Goal: Task Accomplishment & Management: Manage account settings

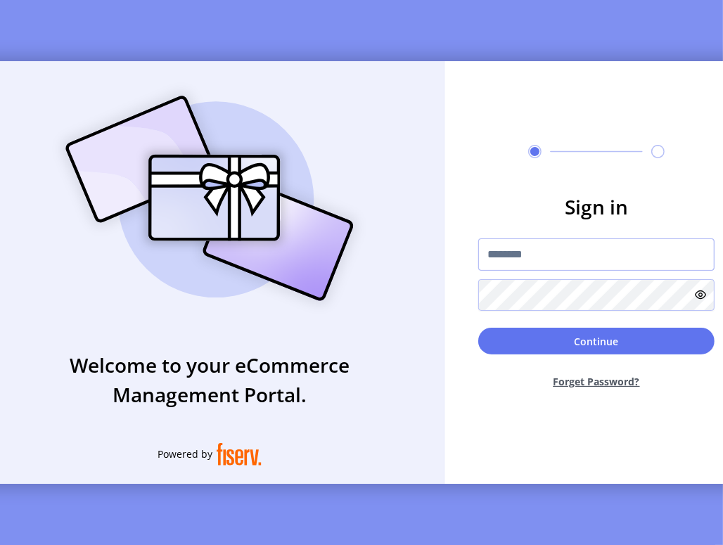
click at [507, 267] on input "text" at bounding box center [596, 254] width 236 height 32
type input "**********"
click at [588, 384] on button "Forget Password?" at bounding box center [596, 381] width 236 height 37
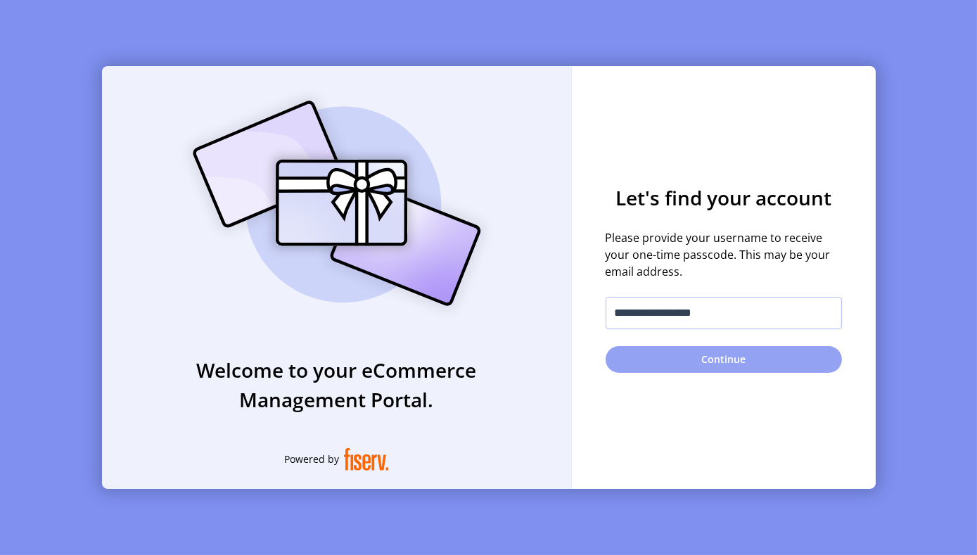
click at [720, 362] on button "Continue" at bounding box center [724, 359] width 236 height 27
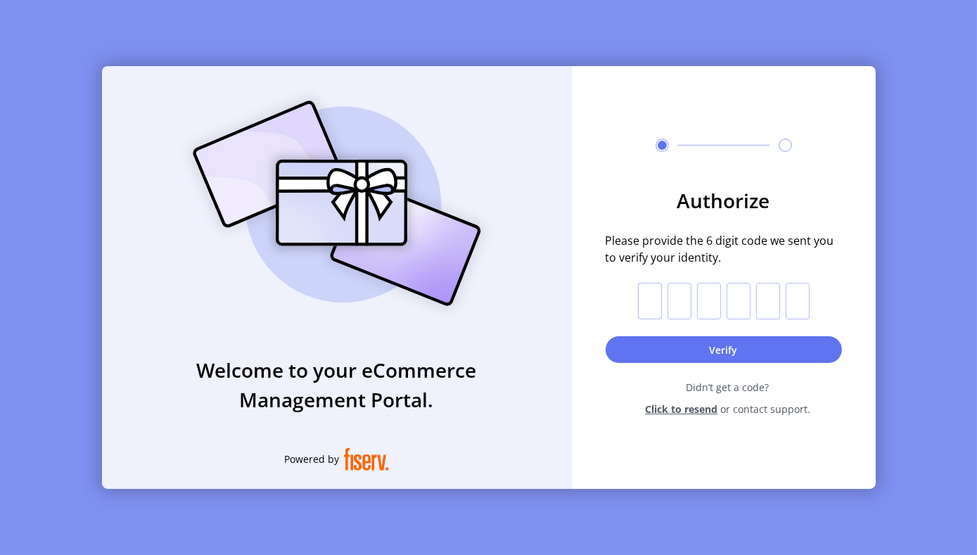
click at [647, 305] on input "text" at bounding box center [650, 301] width 24 height 37
paste input "*"
type input "*"
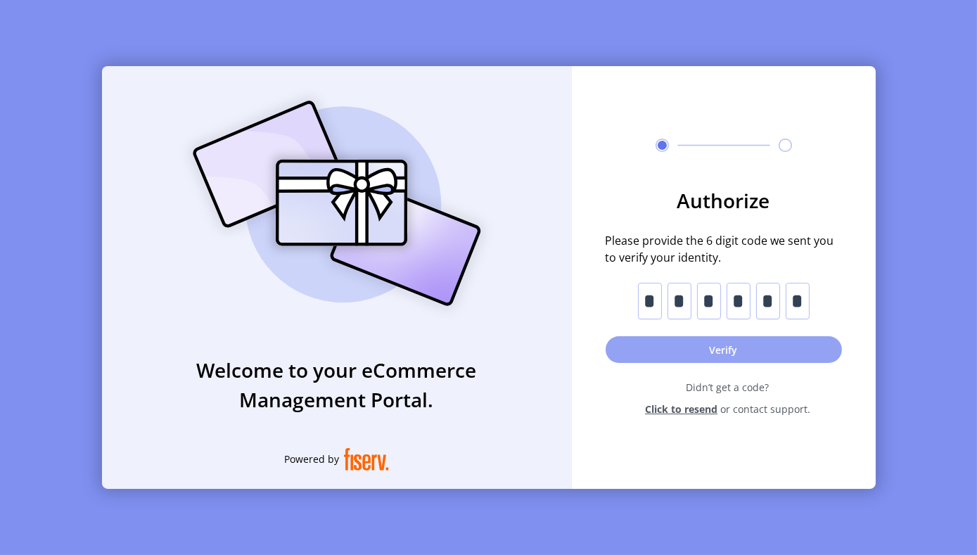
click at [723, 342] on button "Verify" at bounding box center [724, 349] width 236 height 27
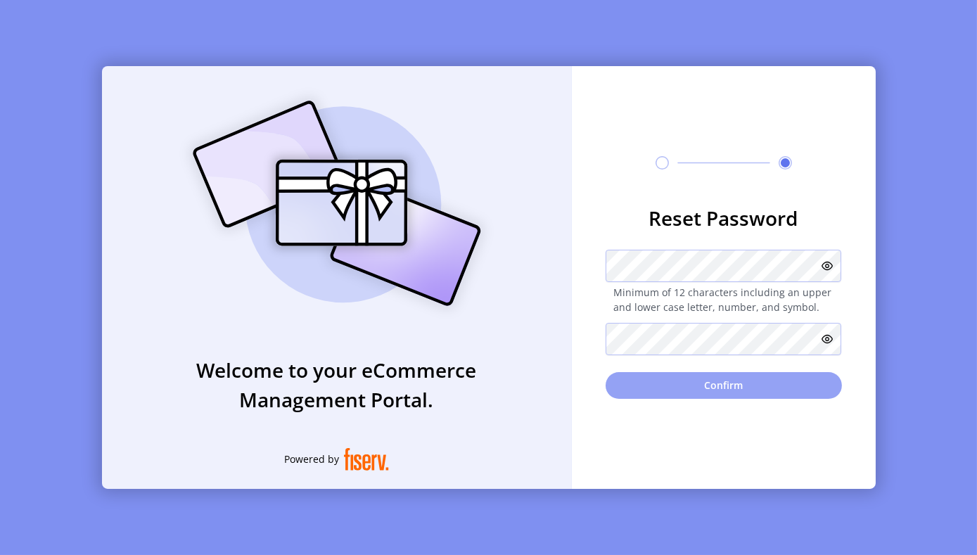
click at [725, 393] on button "Confirm" at bounding box center [724, 385] width 236 height 27
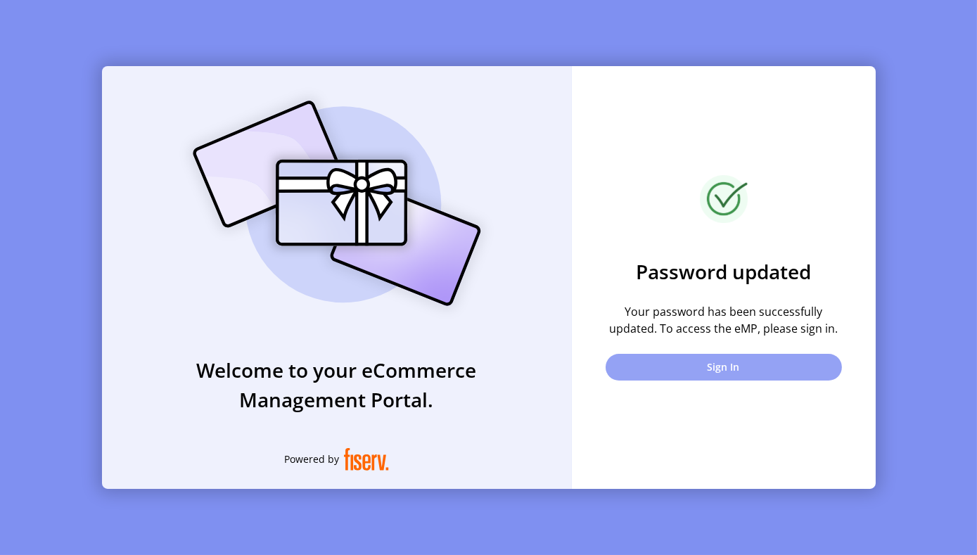
click at [730, 355] on button "Sign In" at bounding box center [724, 367] width 236 height 27
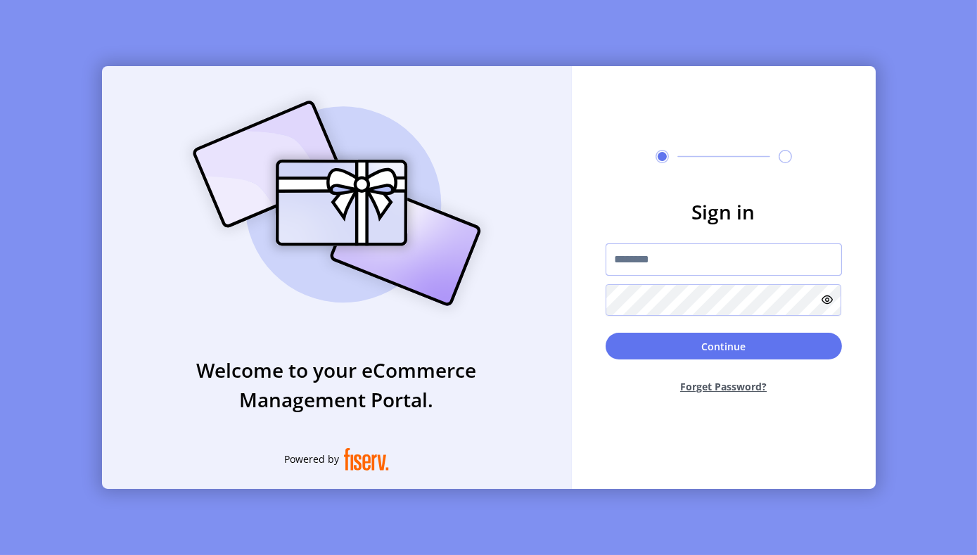
click at [710, 261] on input "text" at bounding box center [724, 259] width 236 height 32
type input "**********"
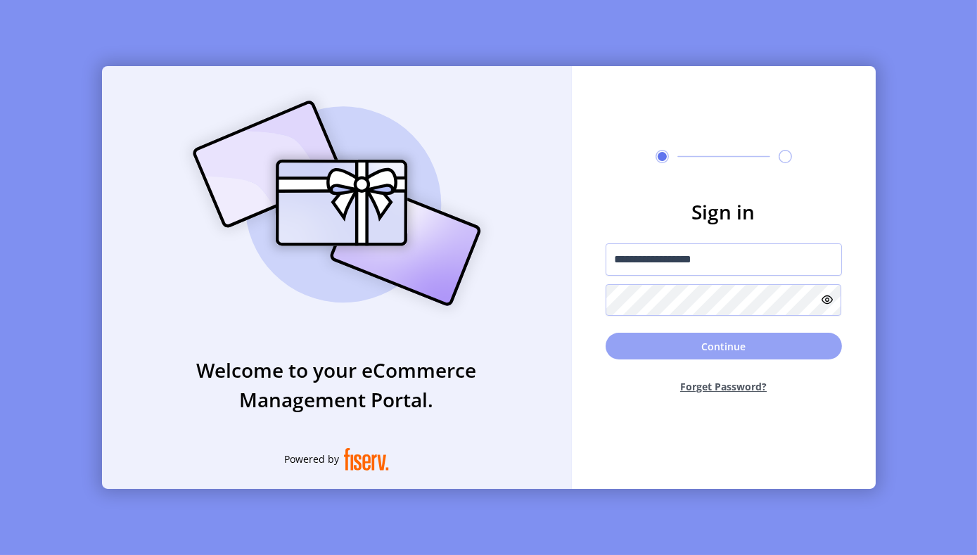
click at [730, 345] on button "Continue" at bounding box center [724, 346] width 236 height 27
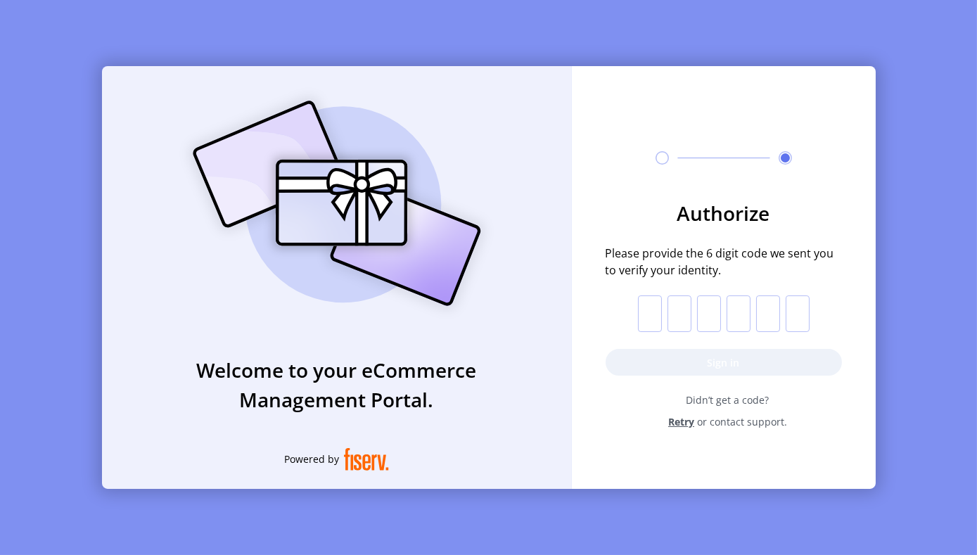
click at [649, 311] on input "text" at bounding box center [650, 313] width 24 height 37
paste input "*"
type input "*"
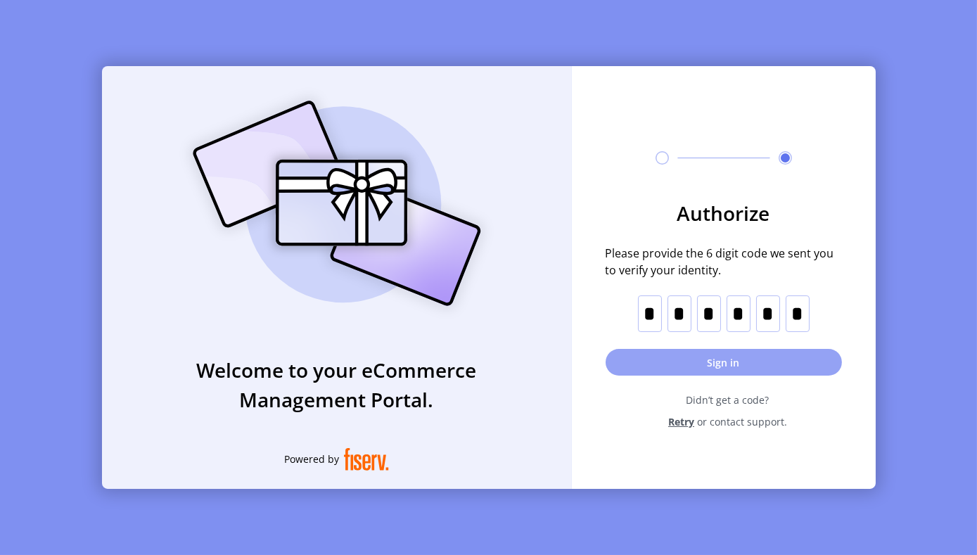
click at [730, 357] on button "Sign in" at bounding box center [724, 362] width 236 height 27
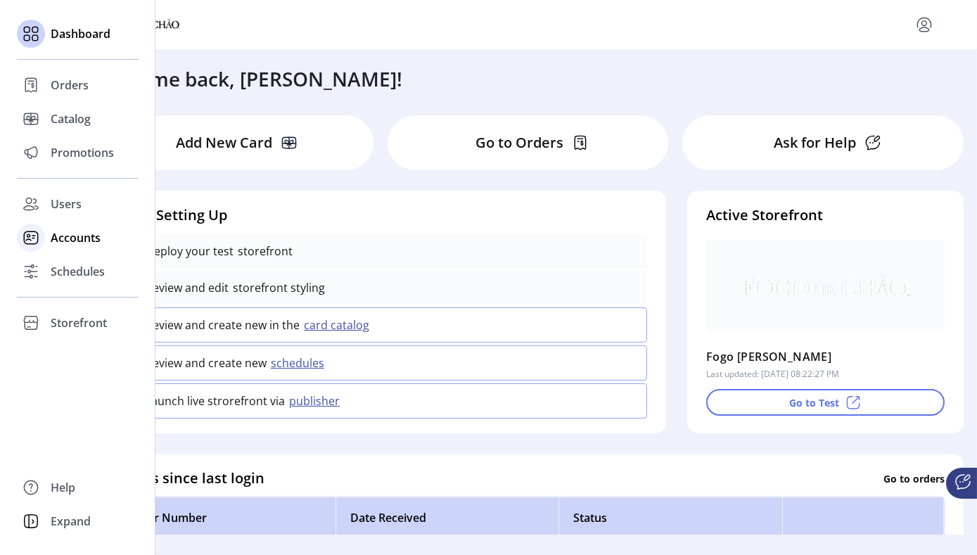
click at [72, 240] on span "Accounts" at bounding box center [76, 237] width 50 height 17
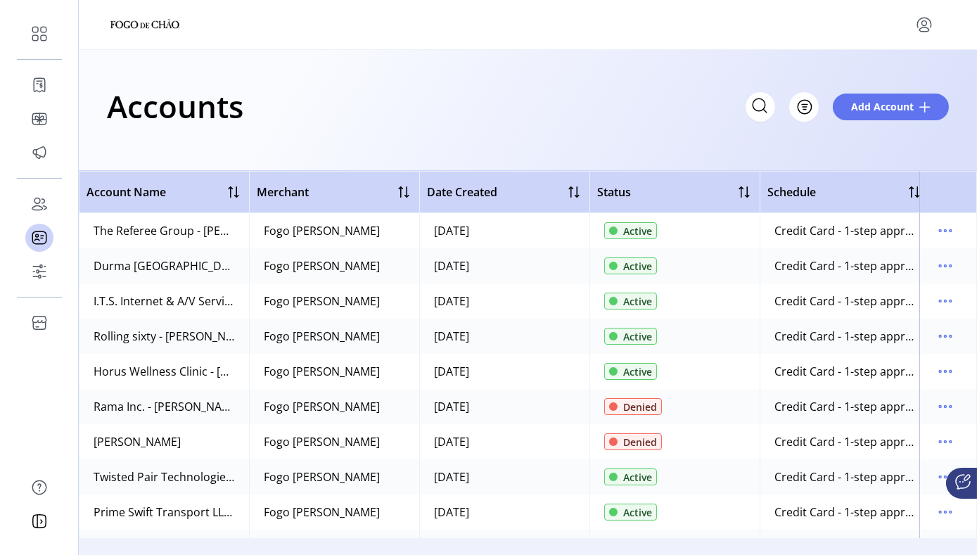
click at [730, 169] on div "Accounts Filter Add Account" at bounding box center [528, 110] width 898 height 121
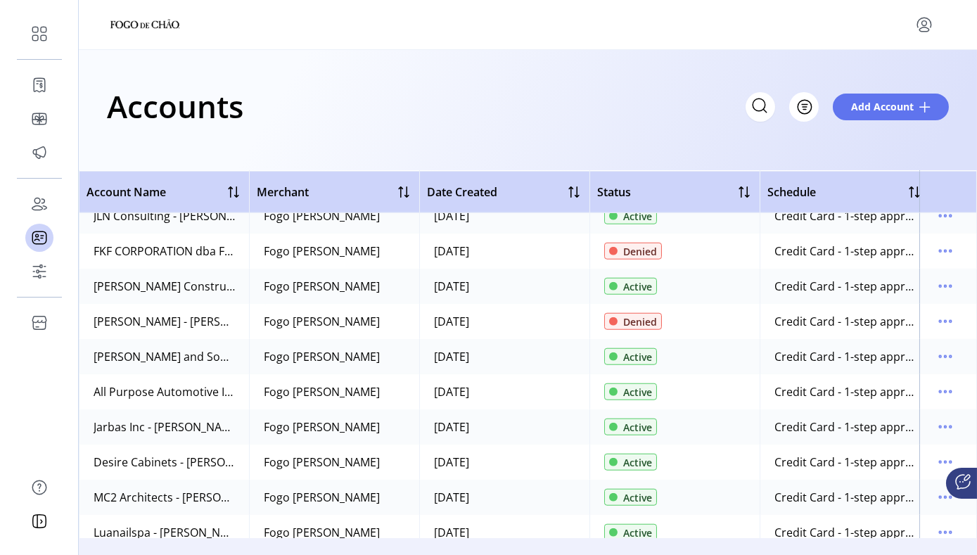
scroll to position [2953, 0]
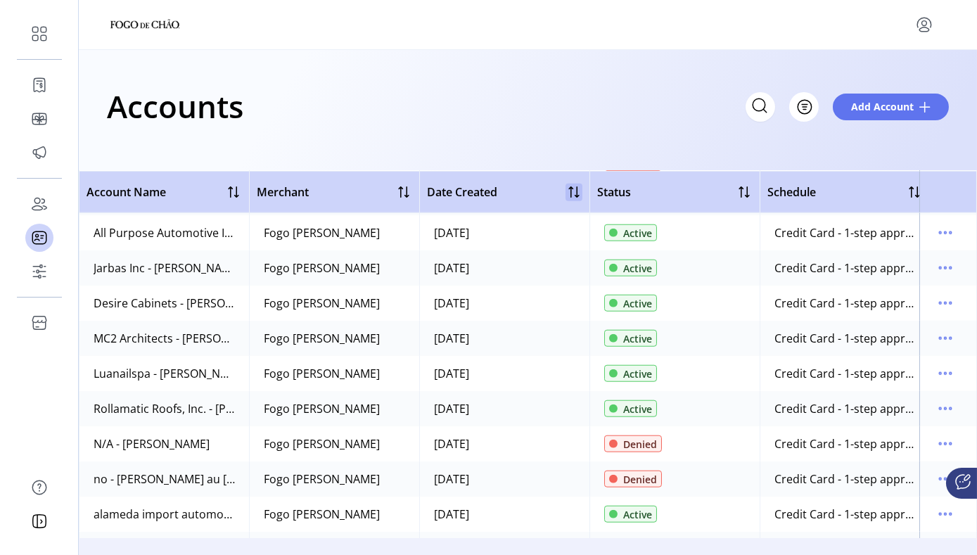
click at [571, 192] on div at bounding box center [574, 192] width 17 height 17
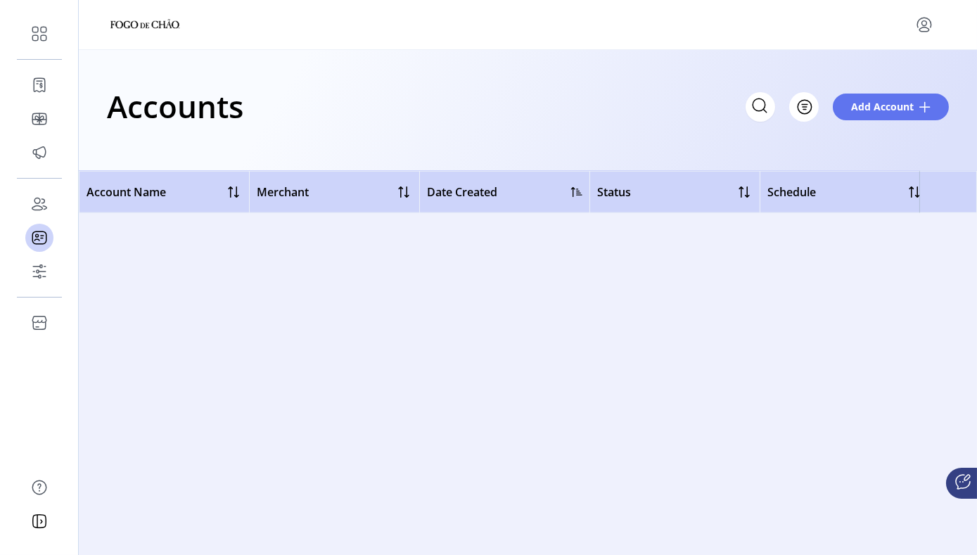
scroll to position [0, 0]
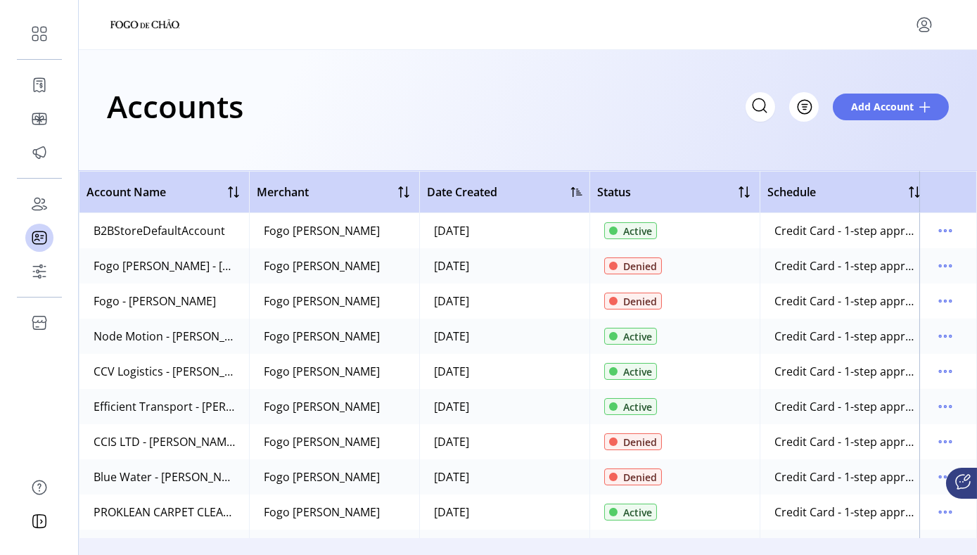
click at [571, 192] on div at bounding box center [576, 191] width 11 height 11
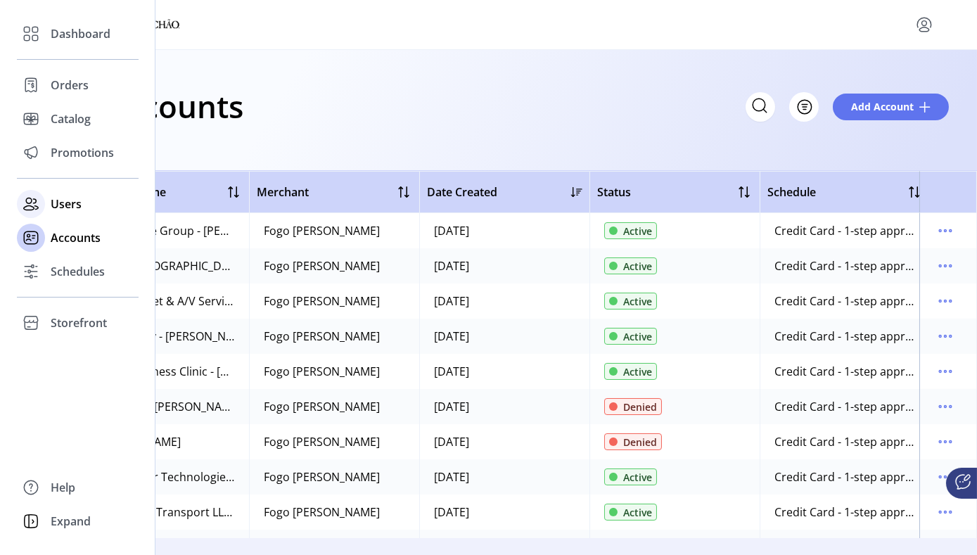
click at [76, 206] on span "Users" at bounding box center [66, 204] width 31 height 17
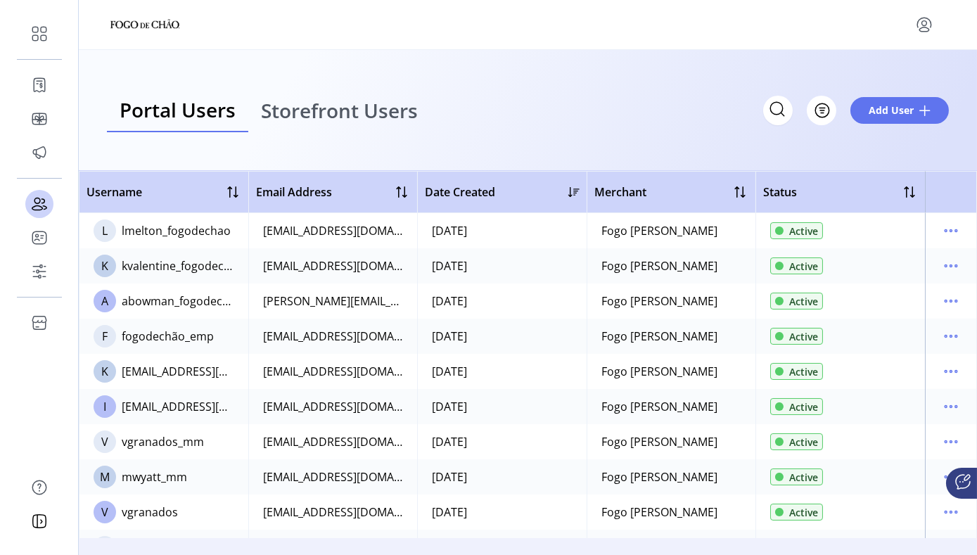
click at [215, 159] on div "Portal Users Storefront Users Filter Add User" at bounding box center [528, 110] width 898 height 121
click at [198, 262] on div "kvalentine_fogodechao" at bounding box center [178, 265] width 113 height 17
click at [730, 269] on icon "menu" at bounding box center [951, 266] width 23 height 23
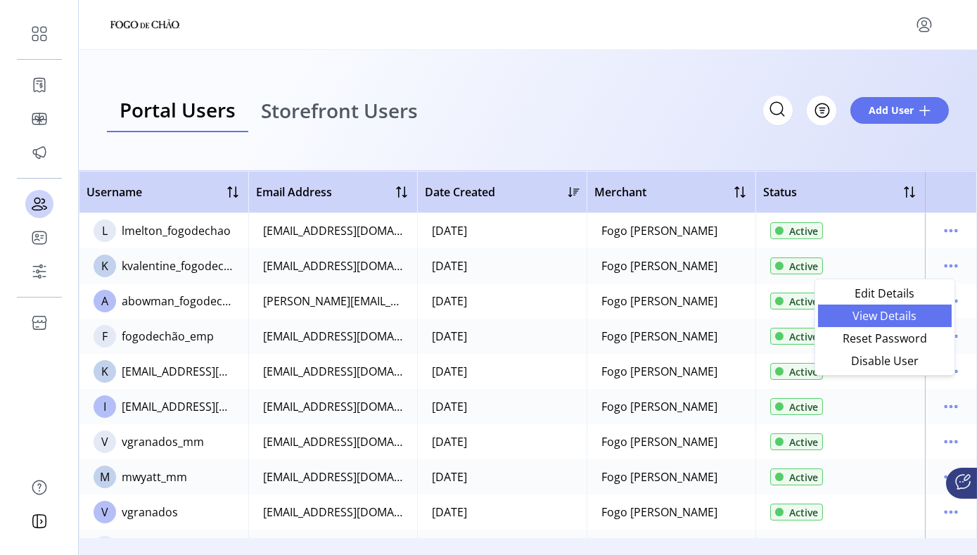
click at [730, 317] on span "View Details" at bounding box center [885, 315] width 117 height 11
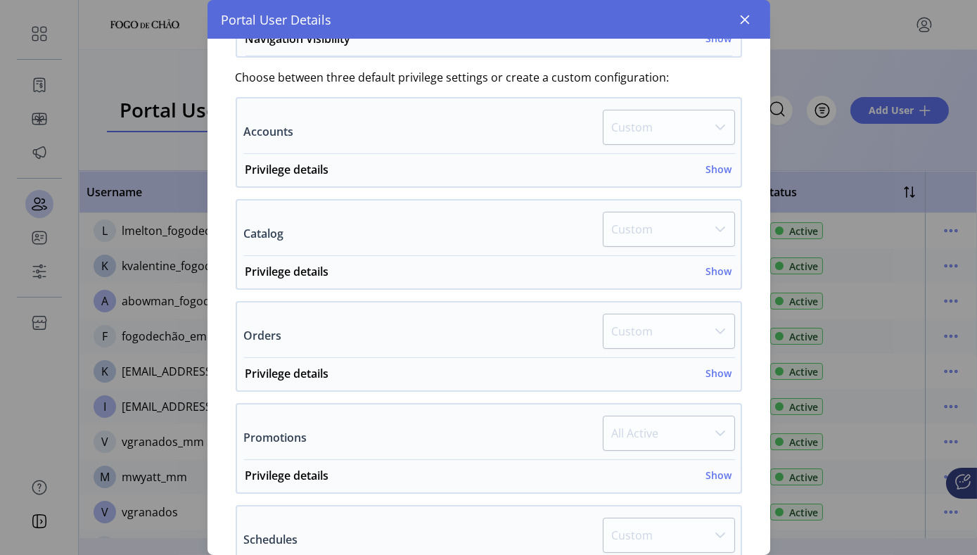
scroll to position [328, 0]
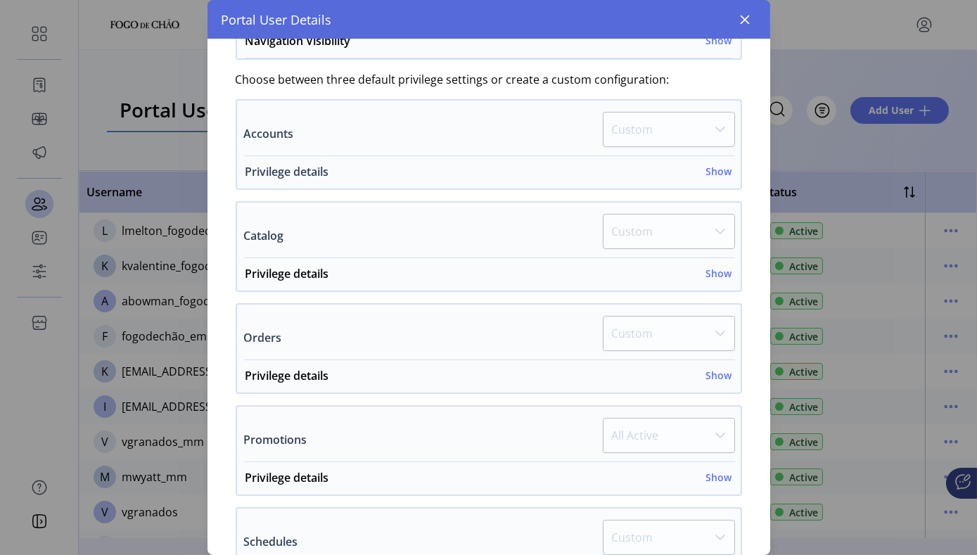
click at [713, 172] on h6 "Show" at bounding box center [719, 171] width 26 height 15
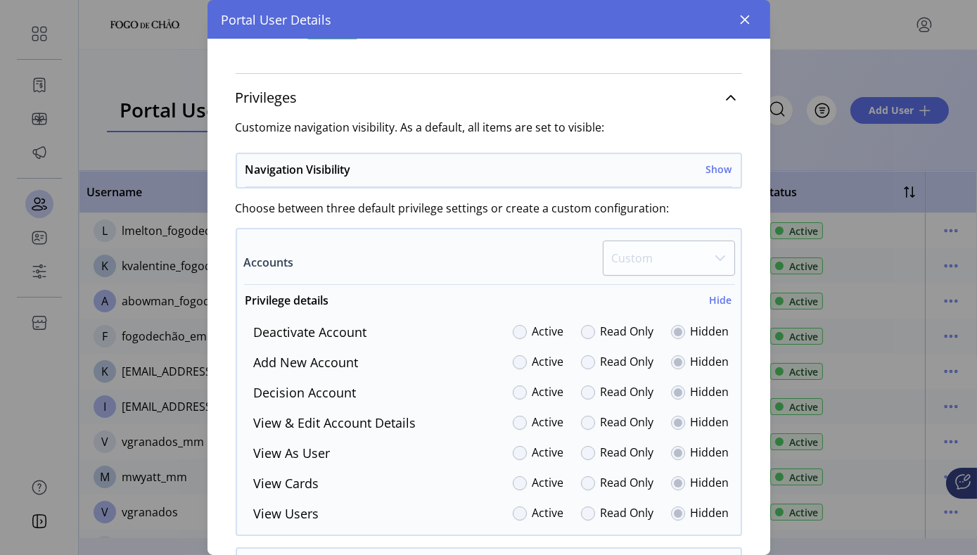
scroll to position [132, 0]
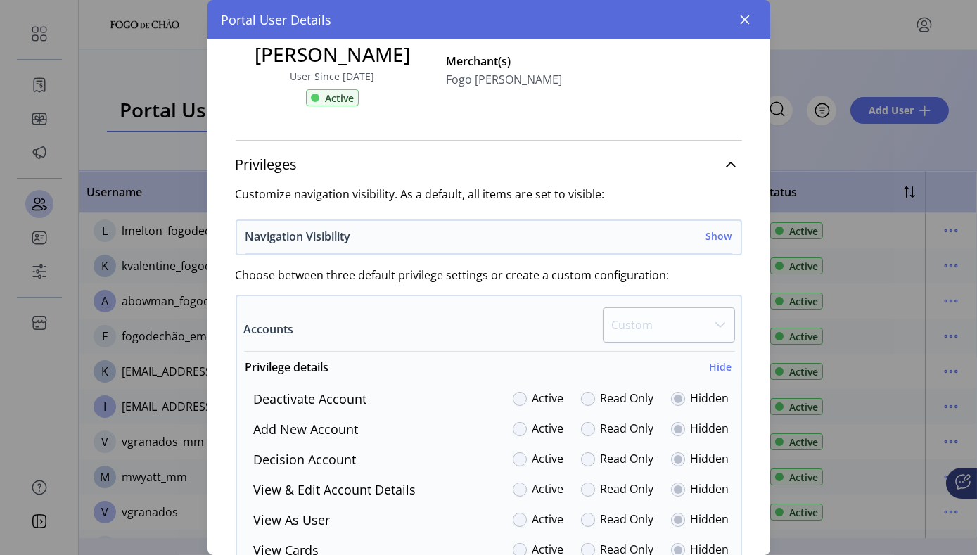
click at [711, 234] on h6 "Show" at bounding box center [719, 236] width 26 height 15
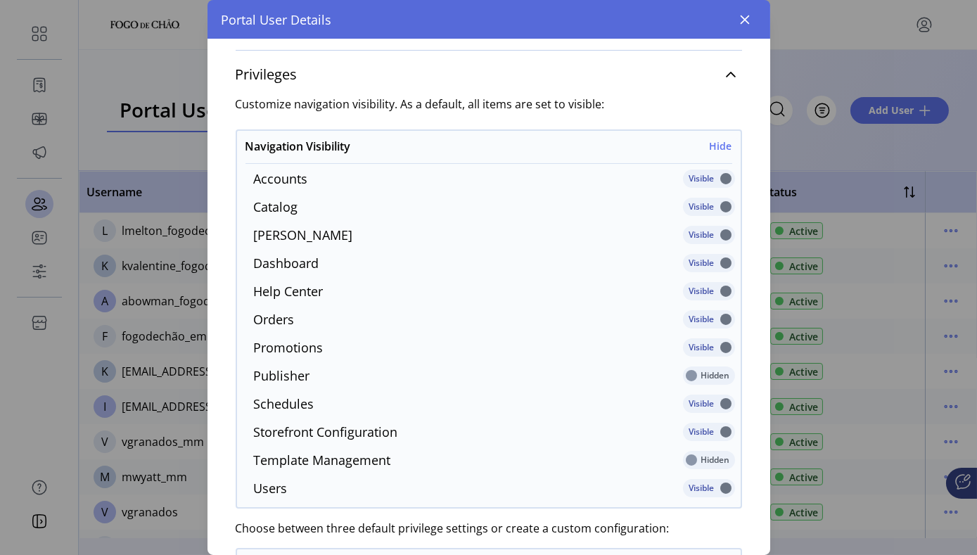
scroll to position [225, 0]
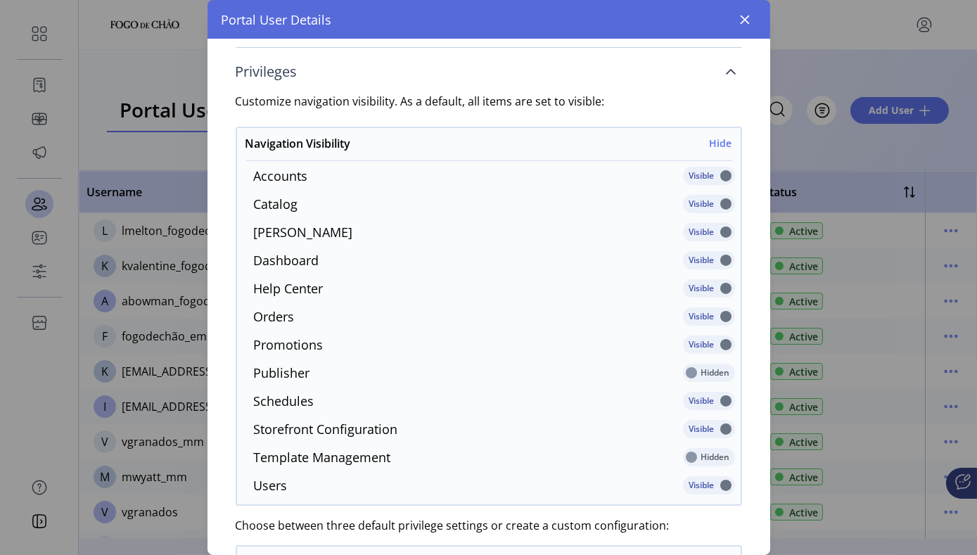
click at [725, 75] on icon at bounding box center [730, 71] width 11 height 11
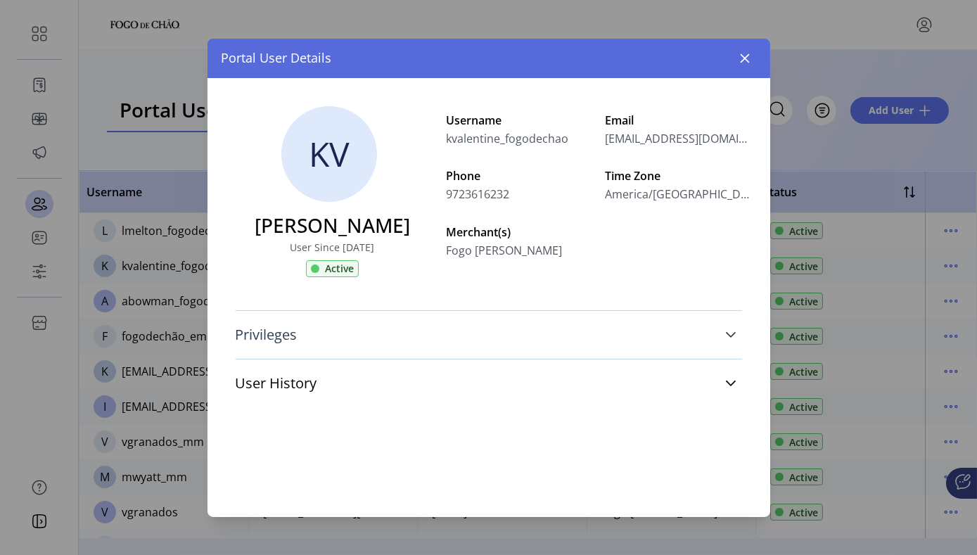
scroll to position [0, 0]
click at [730, 57] on icon "button" at bounding box center [744, 57] width 9 height 9
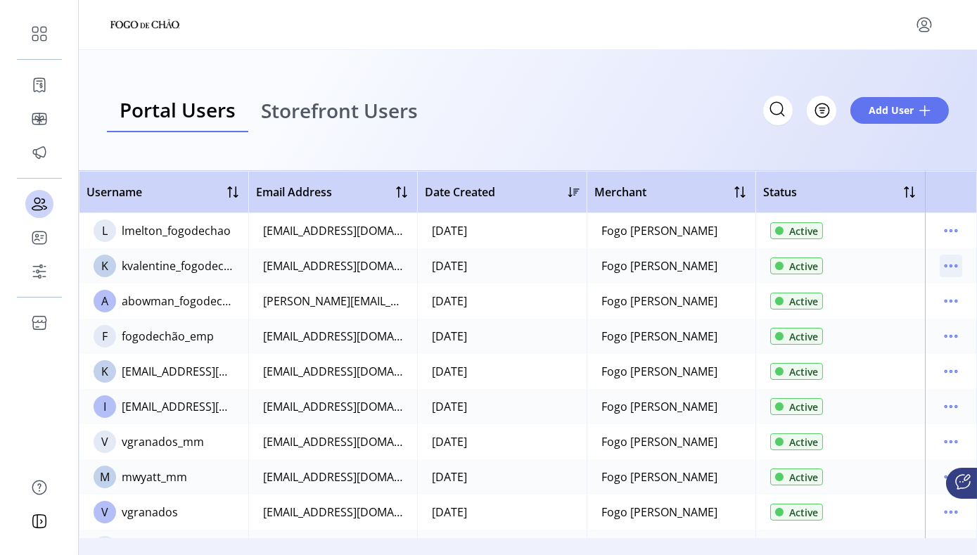
click at [730, 263] on icon "menu" at bounding box center [951, 266] width 23 height 23
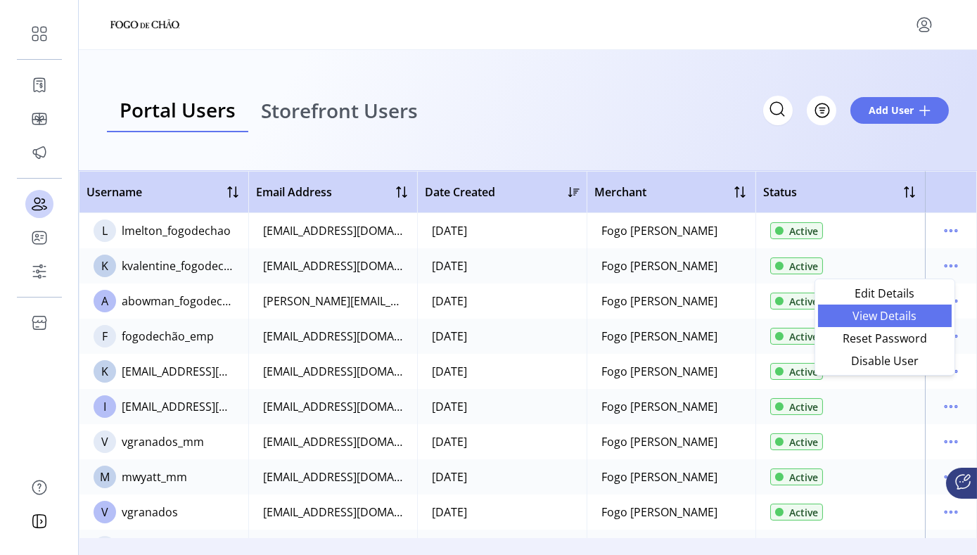
click at [730, 313] on span "View Details" at bounding box center [885, 315] width 117 height 11
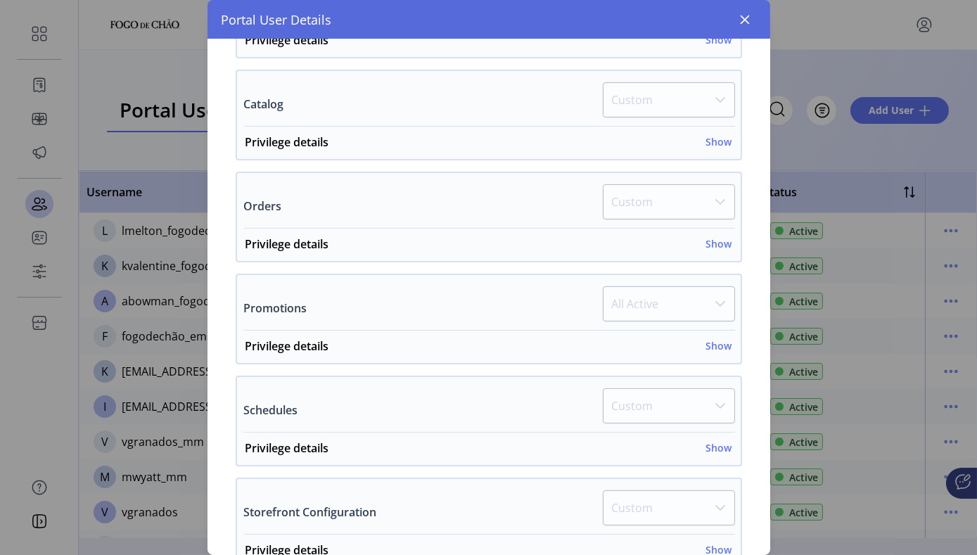
scroll to position [469, 0]
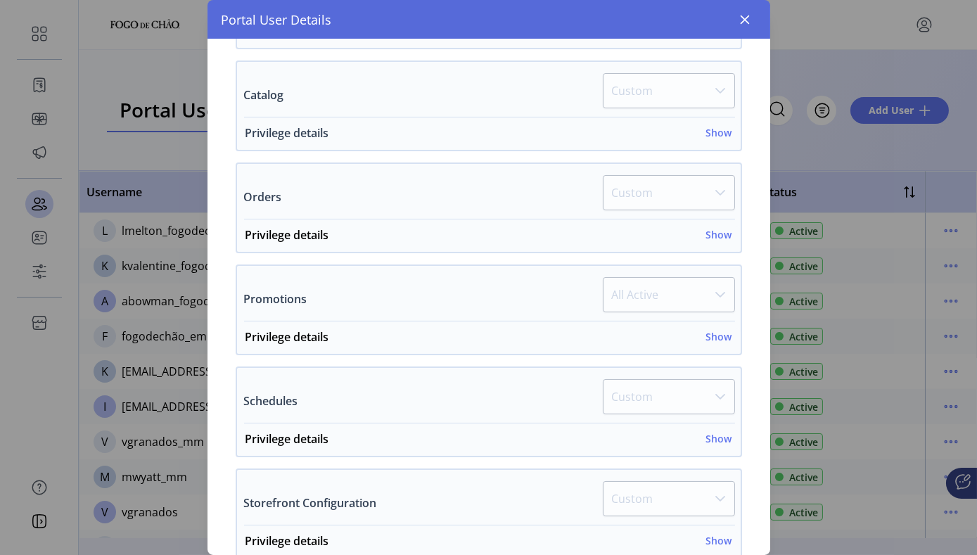
click at [715, 129] on h6 "Show" at bounding box center [719, 132] width 26 height 15
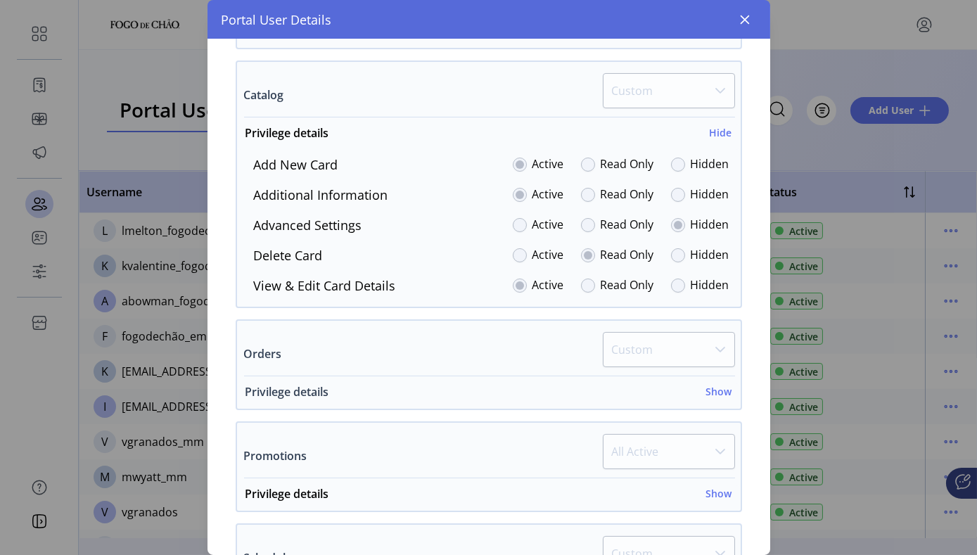
click at [717, 386] on h6 "Show" at bounding box center [719, 391] width 26 height 15
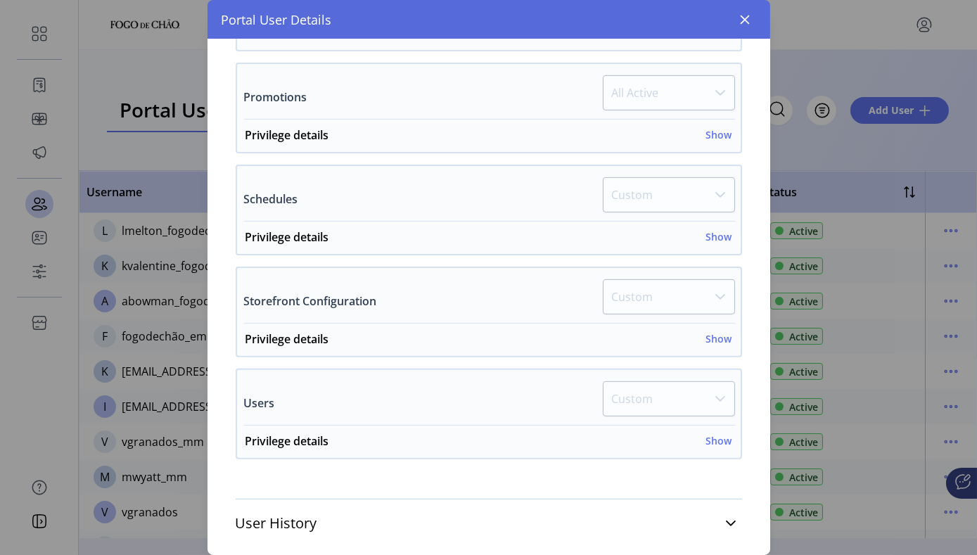
scroll to position [1103, 0]
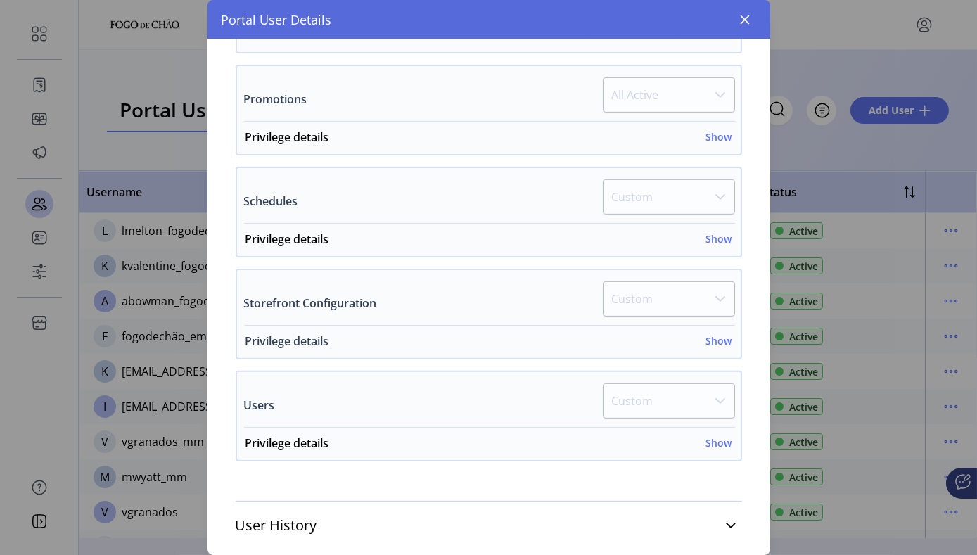
click at [713, 340] on h6 "Show" at bounding box center [719, 340] width 26 height 15
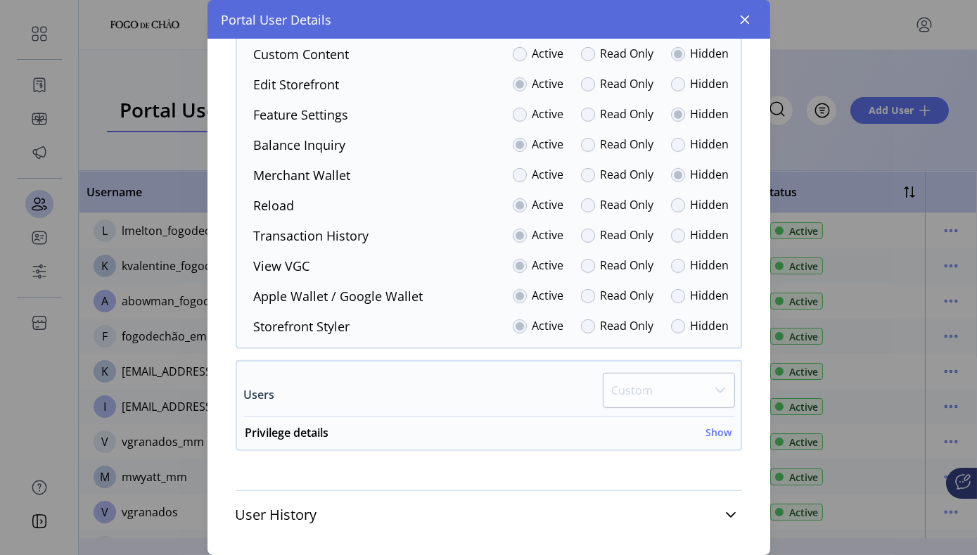
scroll to position [1550, 0]
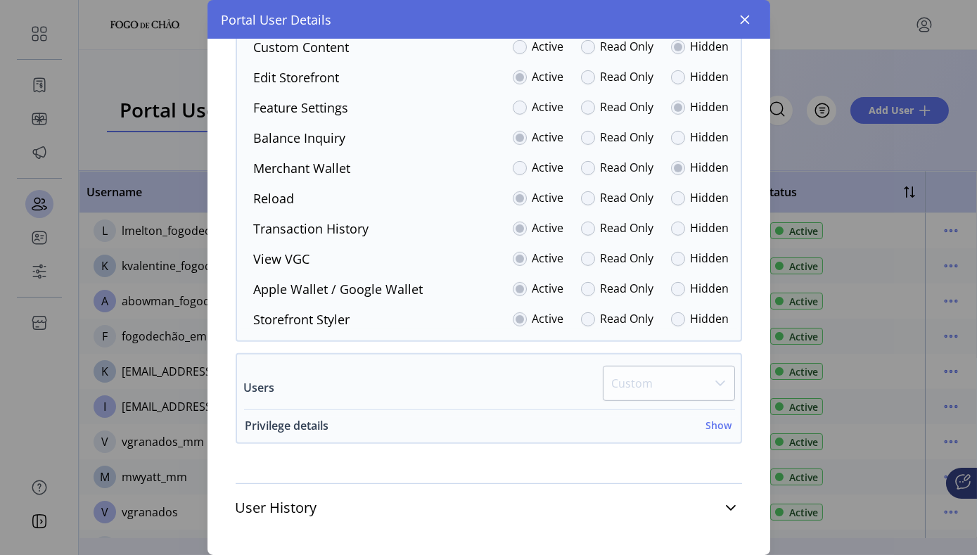
click at [710, 427] on h6 "Show" at bounding box center [719, 425] width 26 height 15
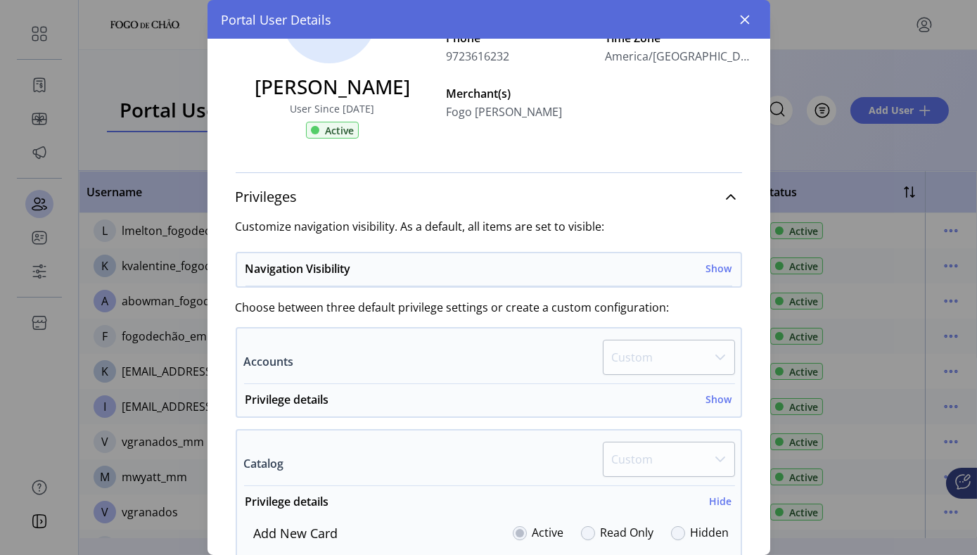
scroll to position [89, 0]
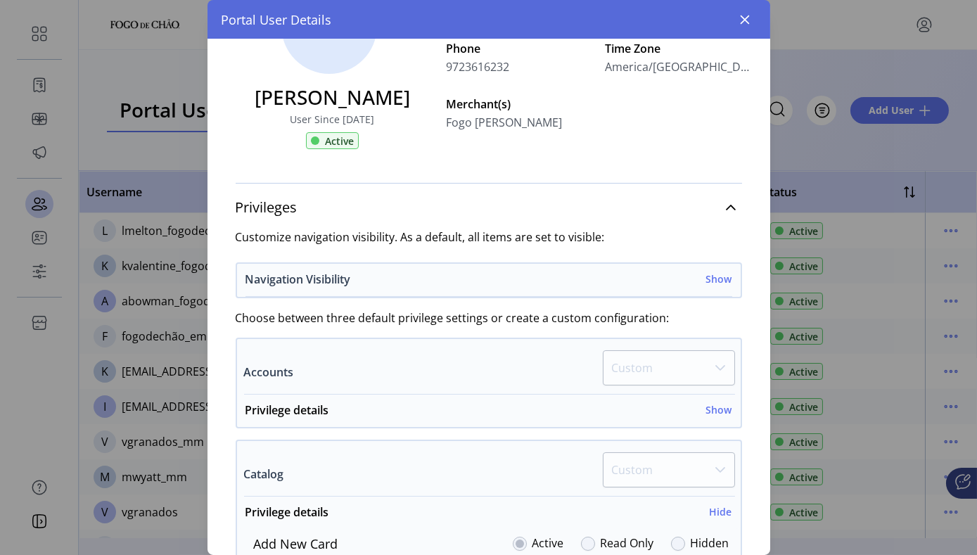
click at [713, 280] on h6 "Show" at bounding box center [719, 279] width 26 height 15
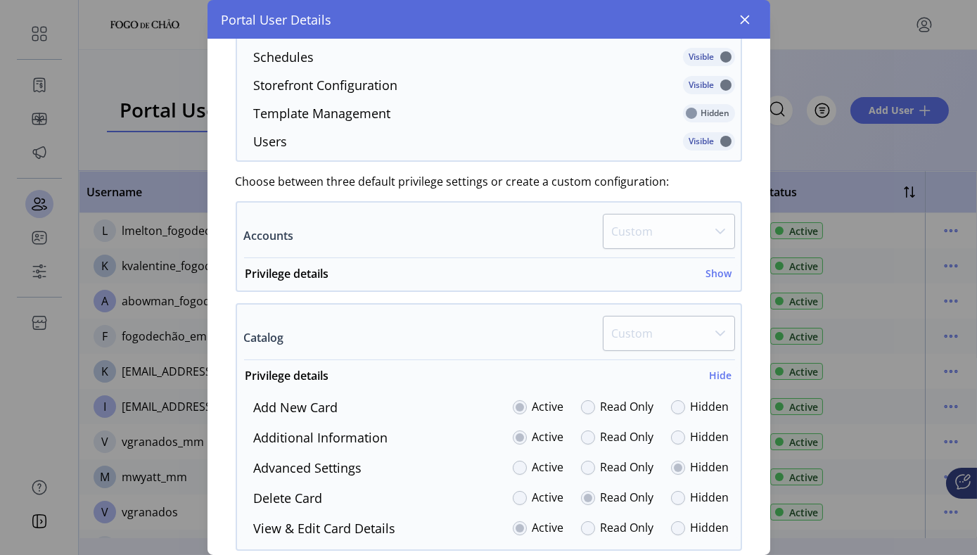
scroll to position [573, 0]
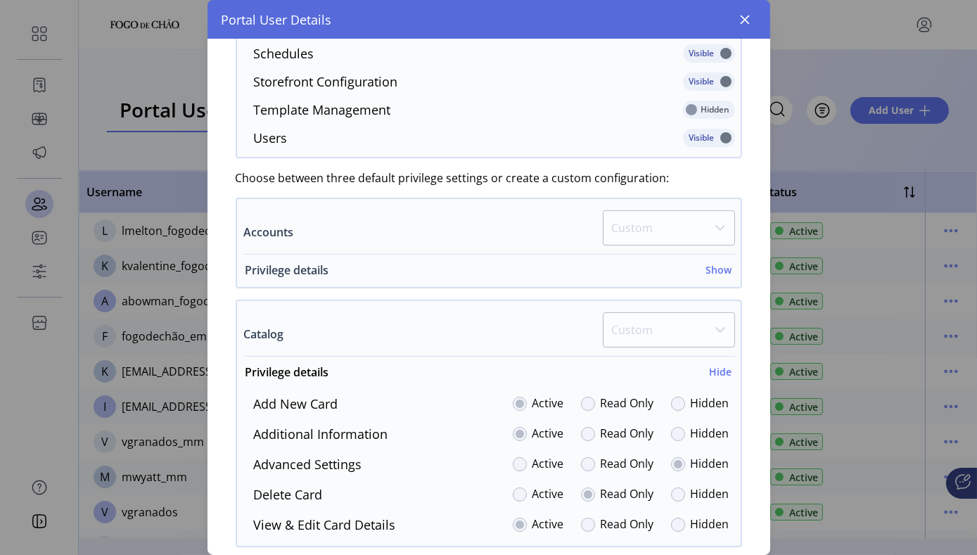
click at [717, 265] on h6 "Show" at bounding box center [719, 269] width 26 height 15
